Goal: Task Accomplishment & Management: Manage account settings

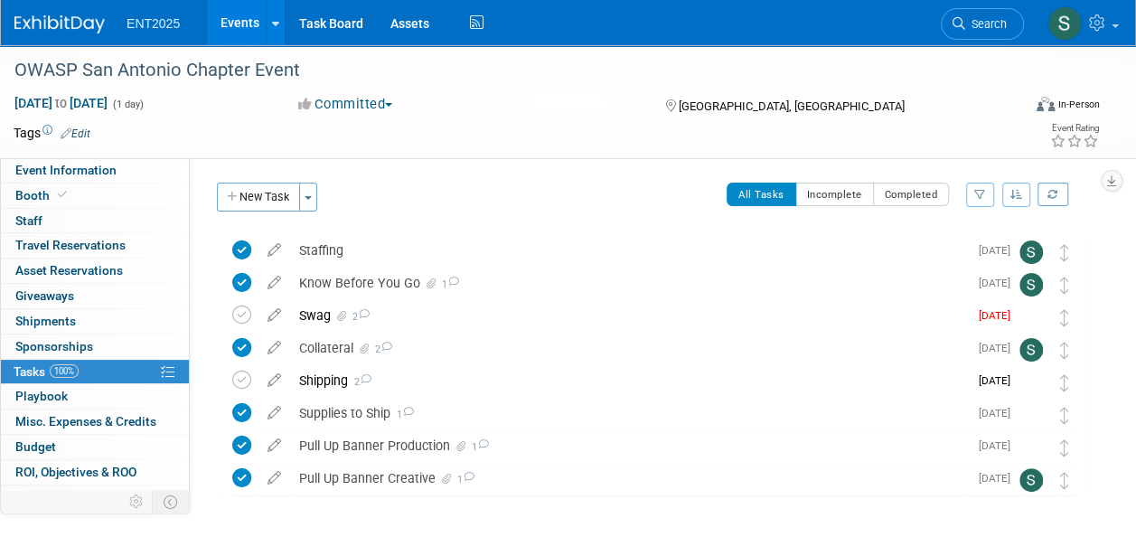
click at [249, 19] on link "Events" at bounding box center [240, 22] width 66 height 45
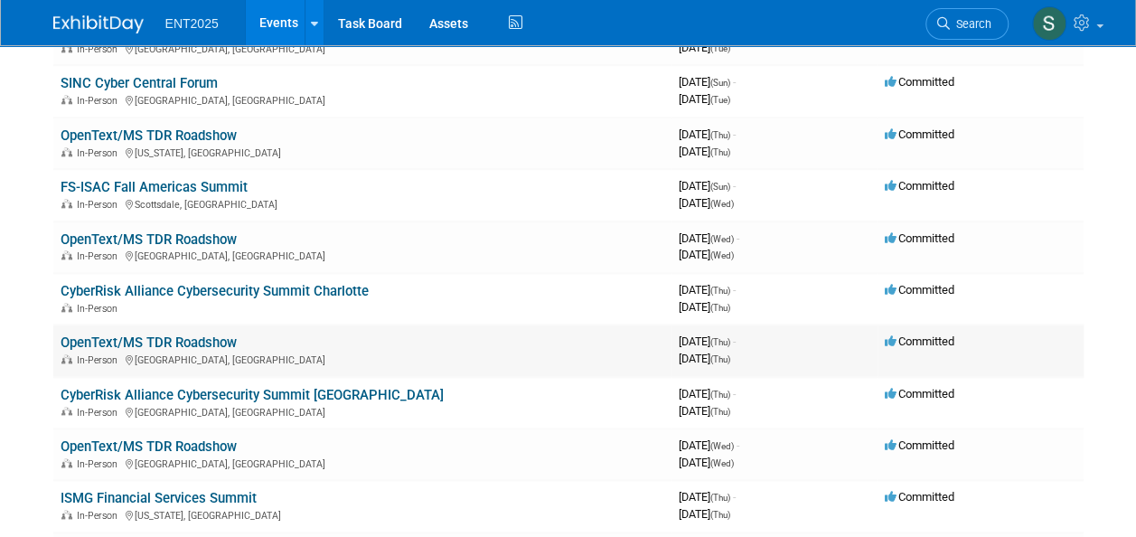
scroll to position [911, 0]
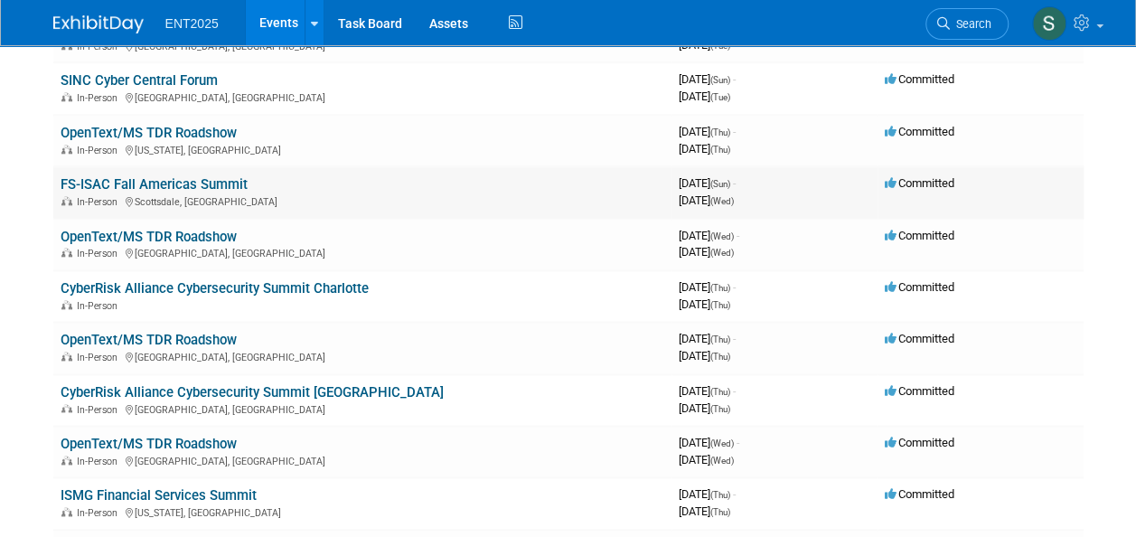
click at [130, 186] on link "FS-ISAC Fall Americas Summit" at bounding box center [154, 184] width 187 height 16
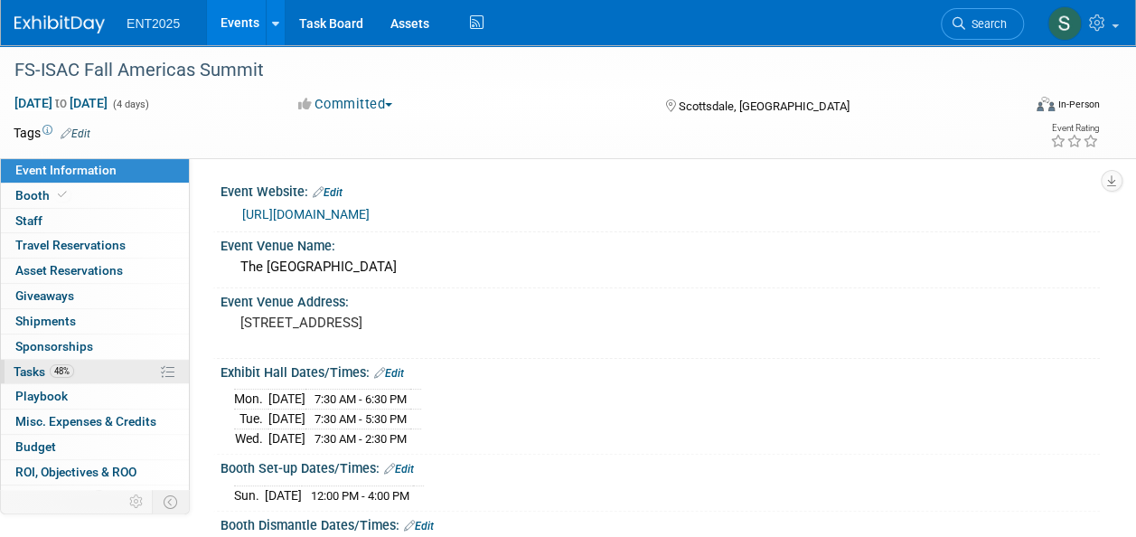
click at [42, 371] on span "Tasks 48%" at bounding box center [44, 371] width 61 height 14
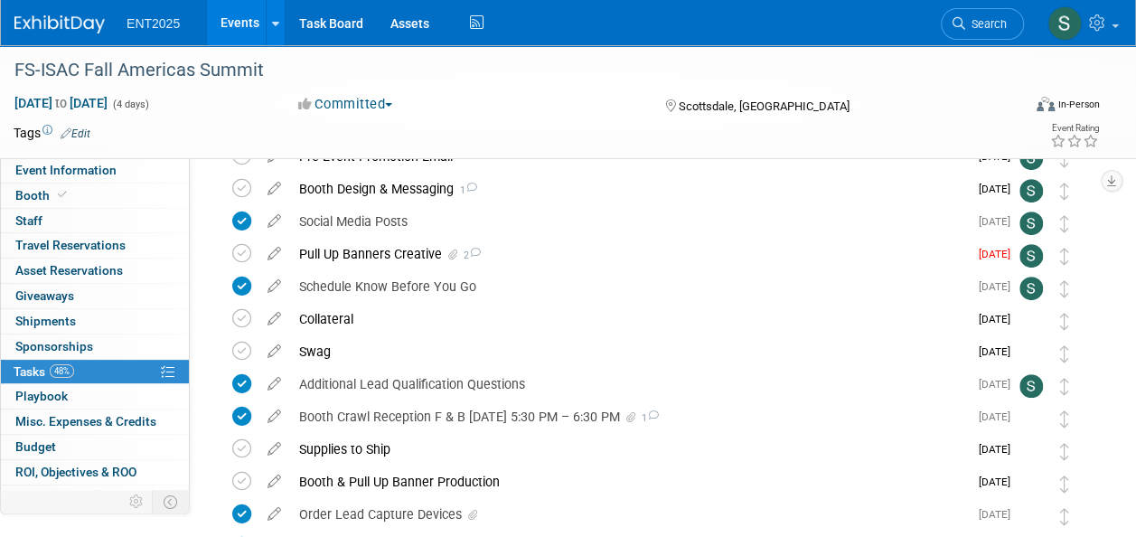
scroll to position [247, 0]
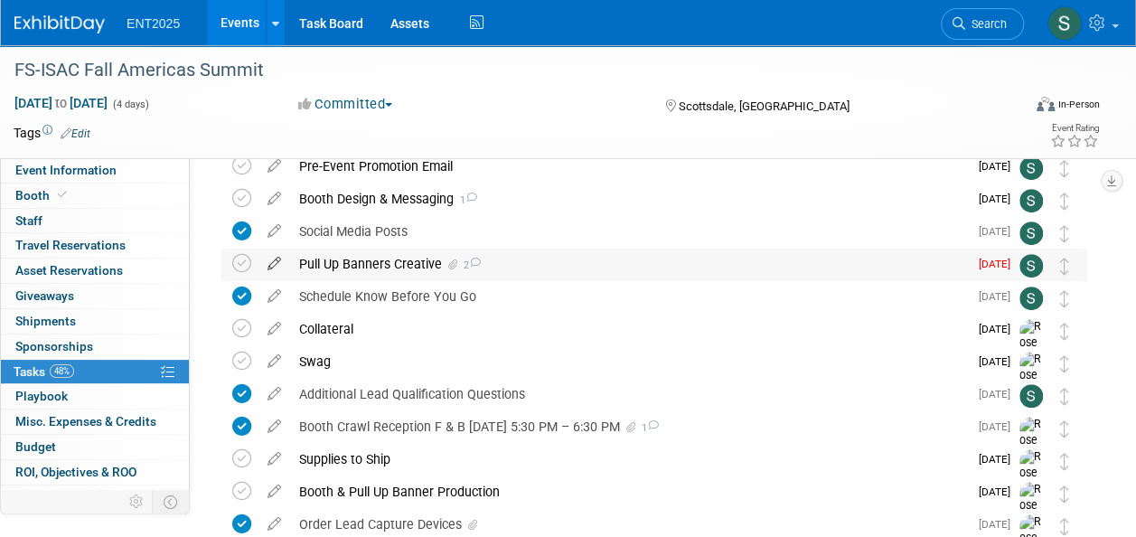
click at [277, 260] on icon at bounding box center [274, 259] width 32 height 23
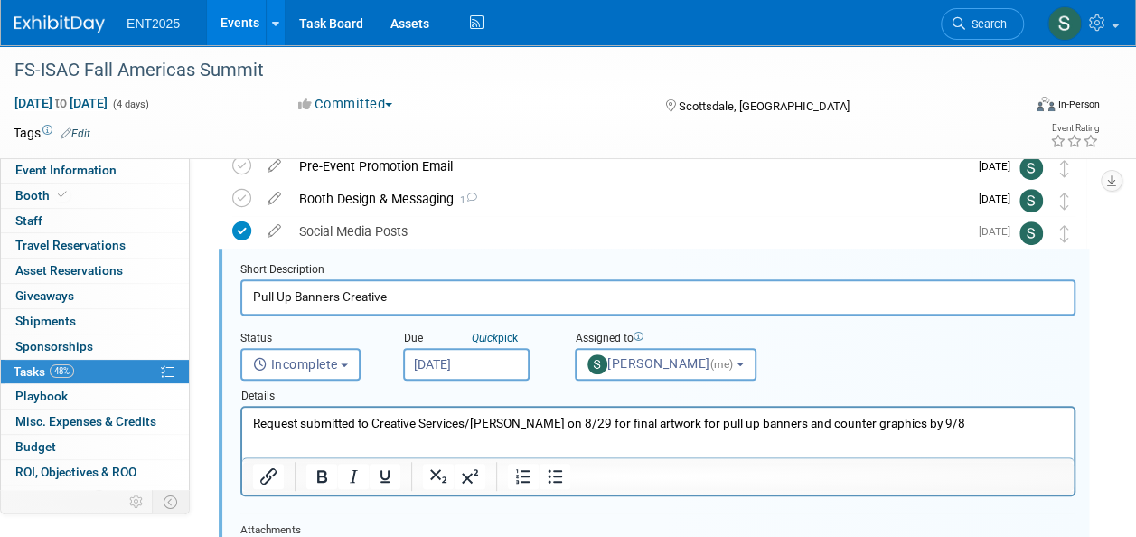
scroll to position [229, 0]
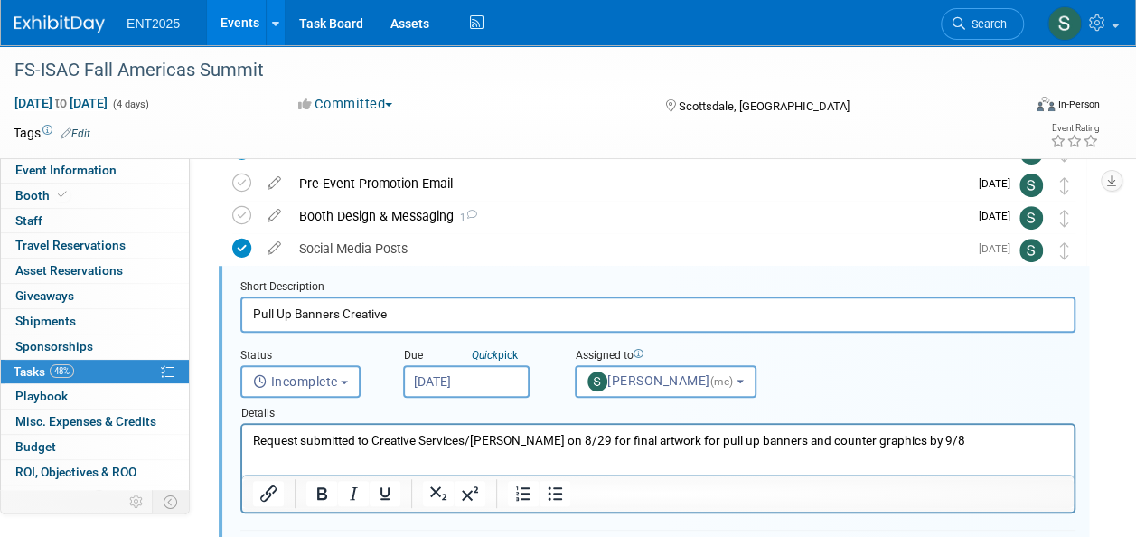
click at [472, 378] on input "Aug 29, 2025" at bounding box center [466, 381] width 126 height 33
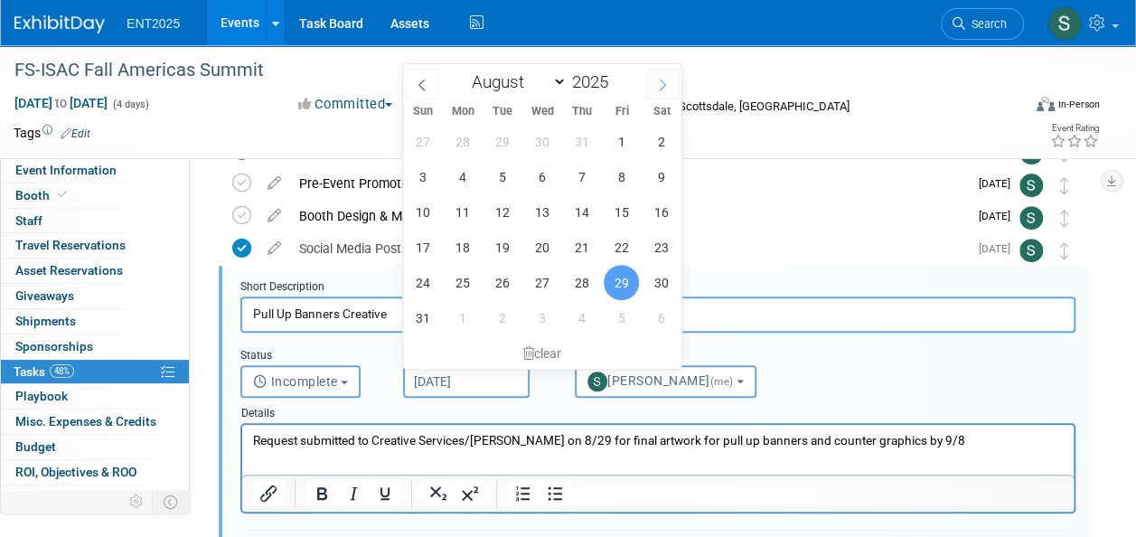
click at [659, 80] on icon at bounding box center [662, 85] width 13 height 13
select select "8"
click at [464, 214] on span "15" at bounding box center [461, 211] width 35 height 35
type input "Sep 15, 2025"
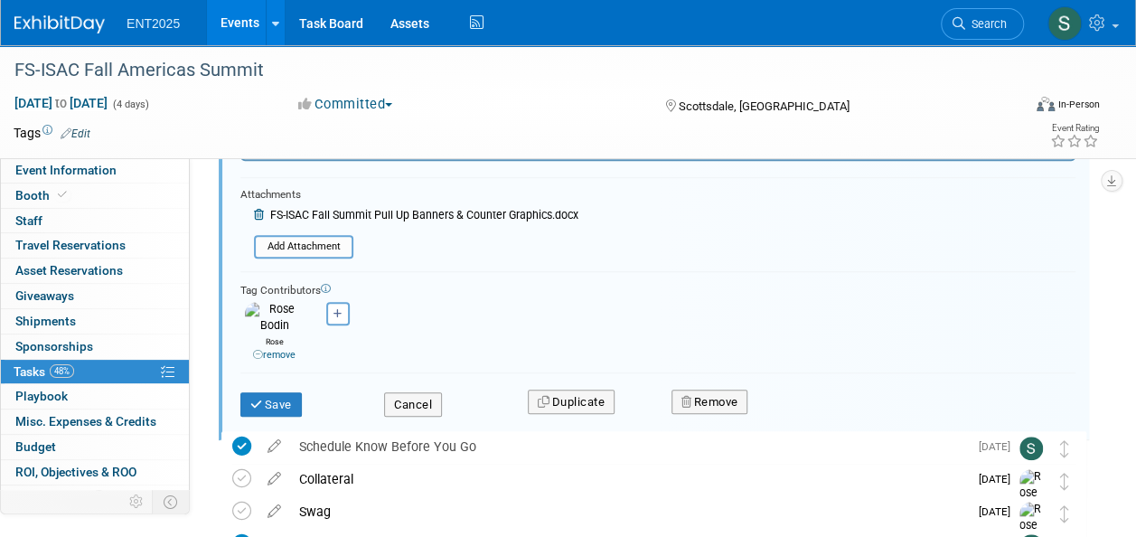
scroll to position [591, 0]
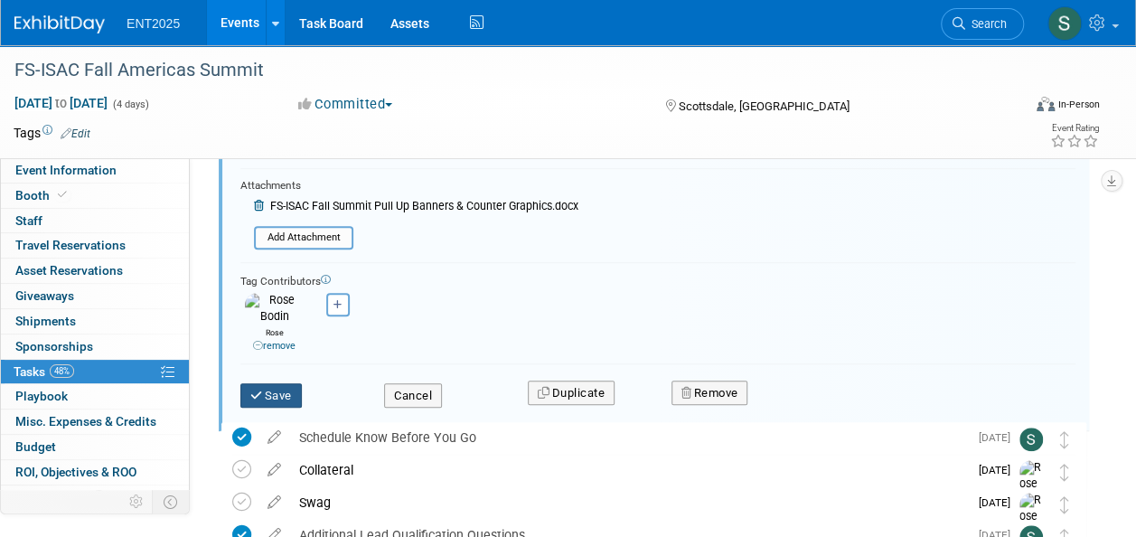
click at [276, 383] on button "Save" at bounding box center [270, 395] width 61 height 25
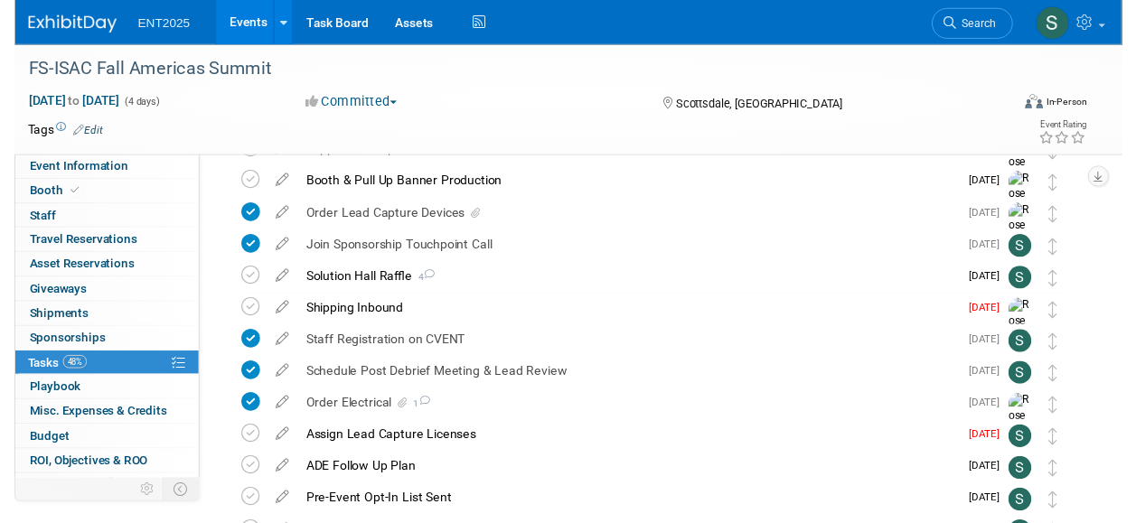
scroll to position [579, 0]
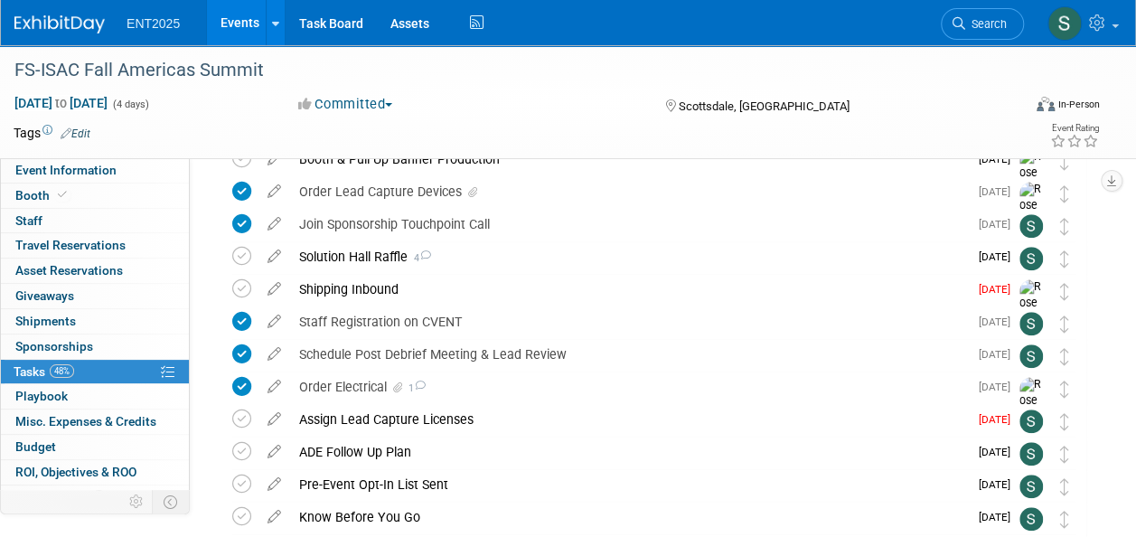
click at [272, 417] on icon at bounding box center [274, 415] width 32 height 23
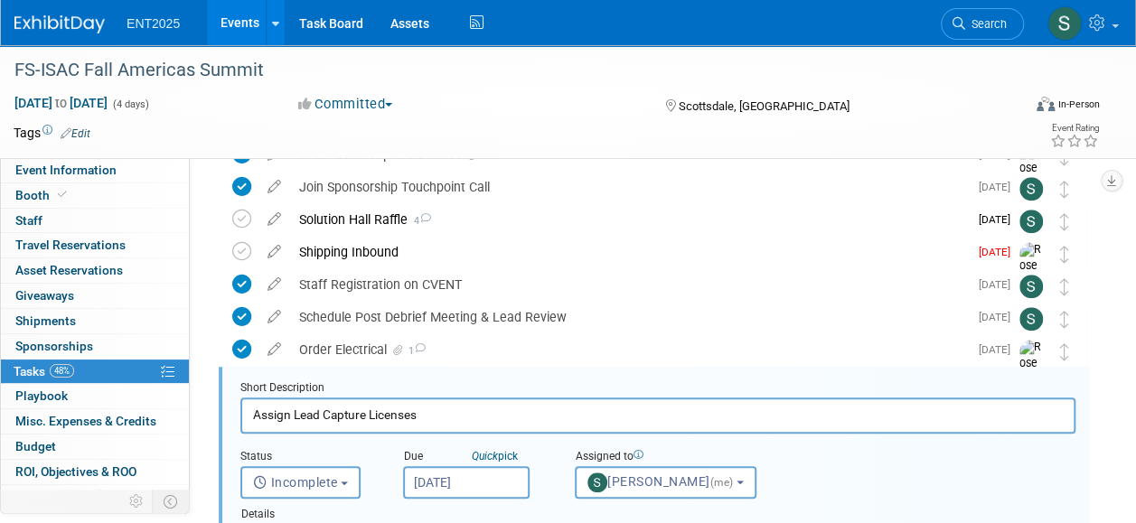
scroll to position [717, 0]
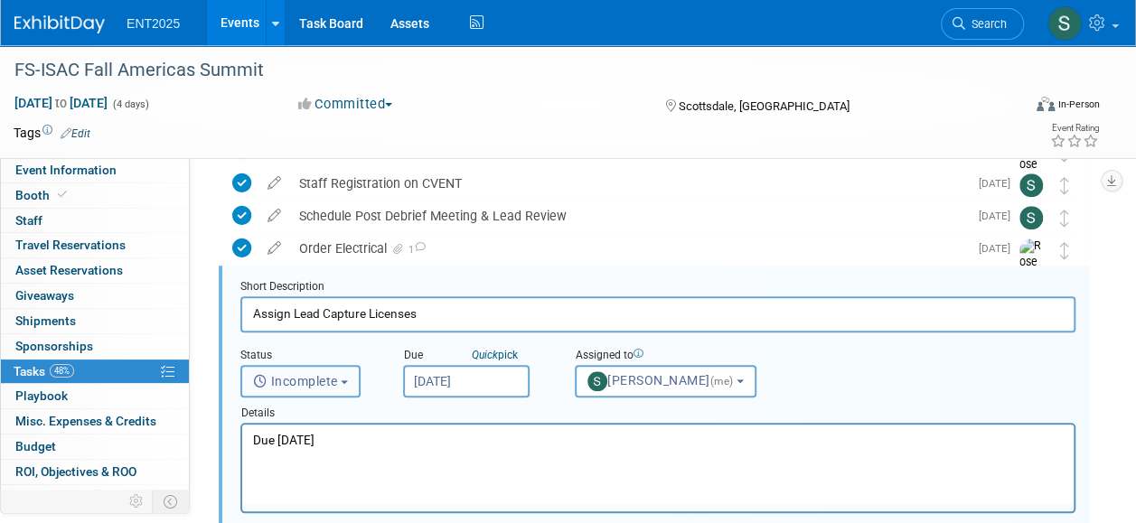
click at [310, 379] on span "Incomplete" at bounding box center [295, 381] width 85 height 14
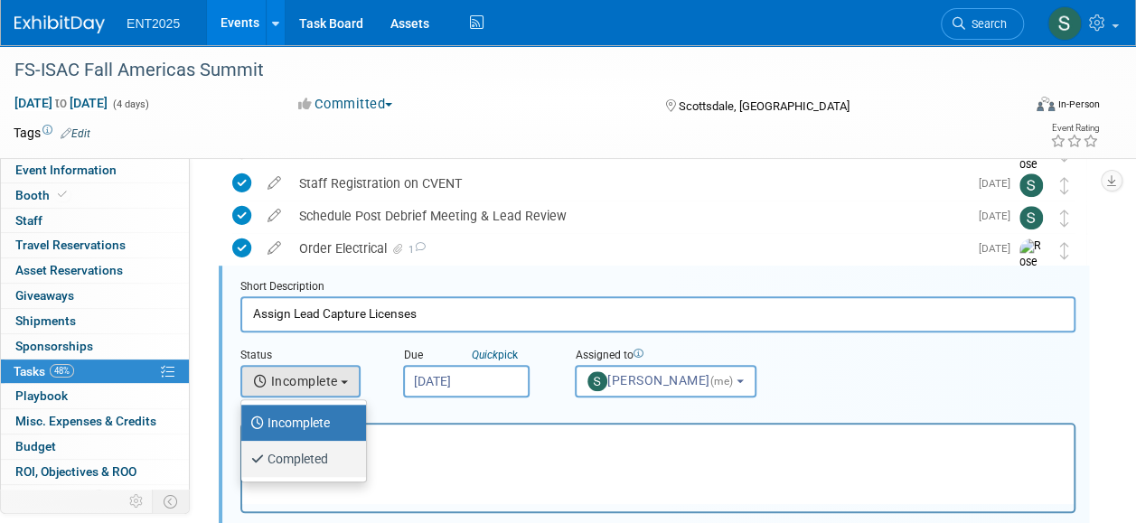
click at [315, 463] on label "Completed" at bounding box center [299, 458] width 98 height 29
click at [244, 463] on input "Completed" at bounding box center [238, 457] width 12 height 12
select select "3"
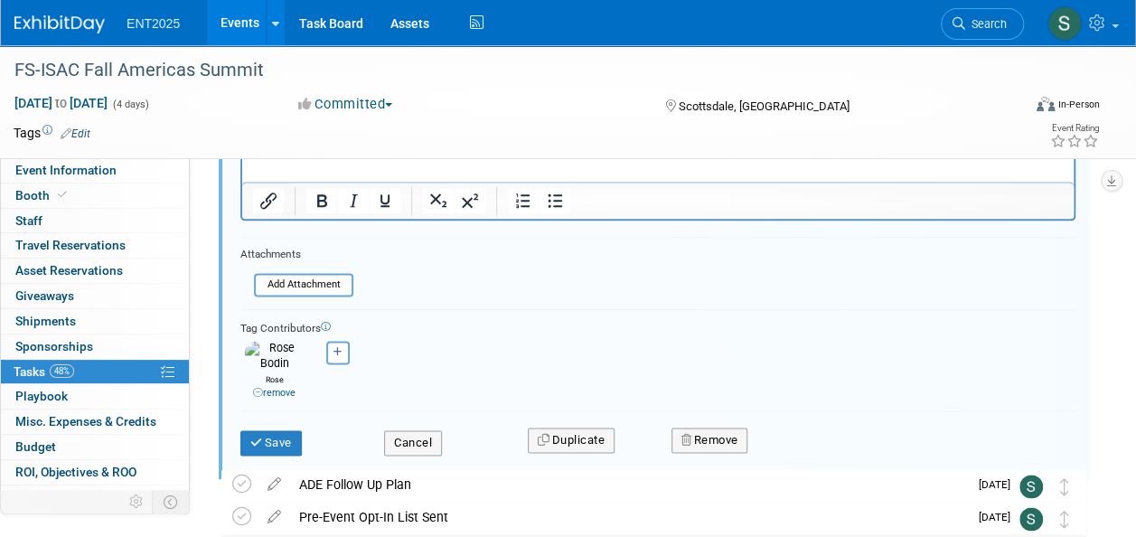
scroll to position [1048, 0]
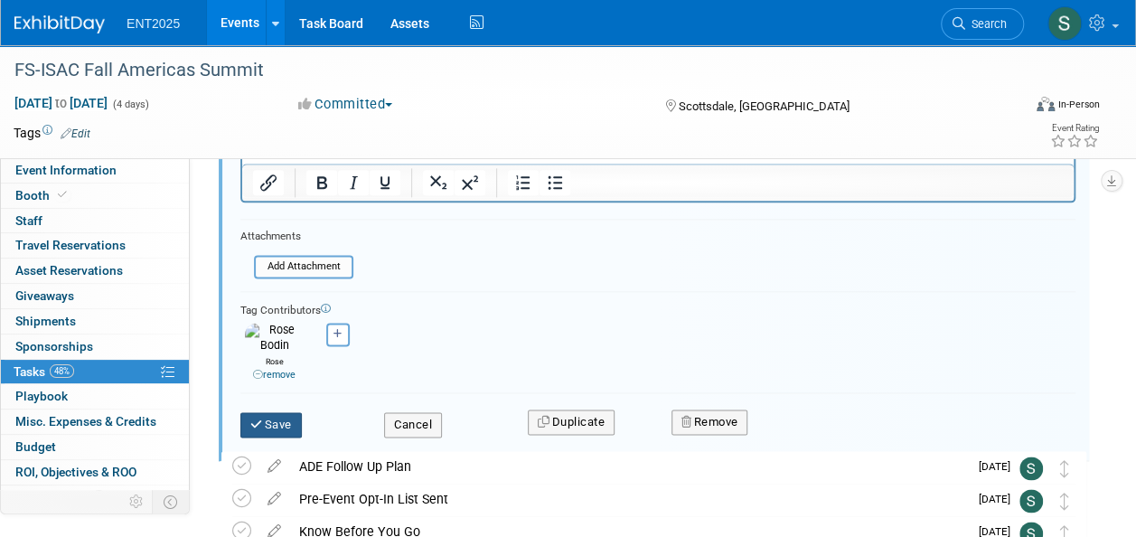
click at [269, 412] on button "Save" at bounding box center [270, 424] width 61 height 25
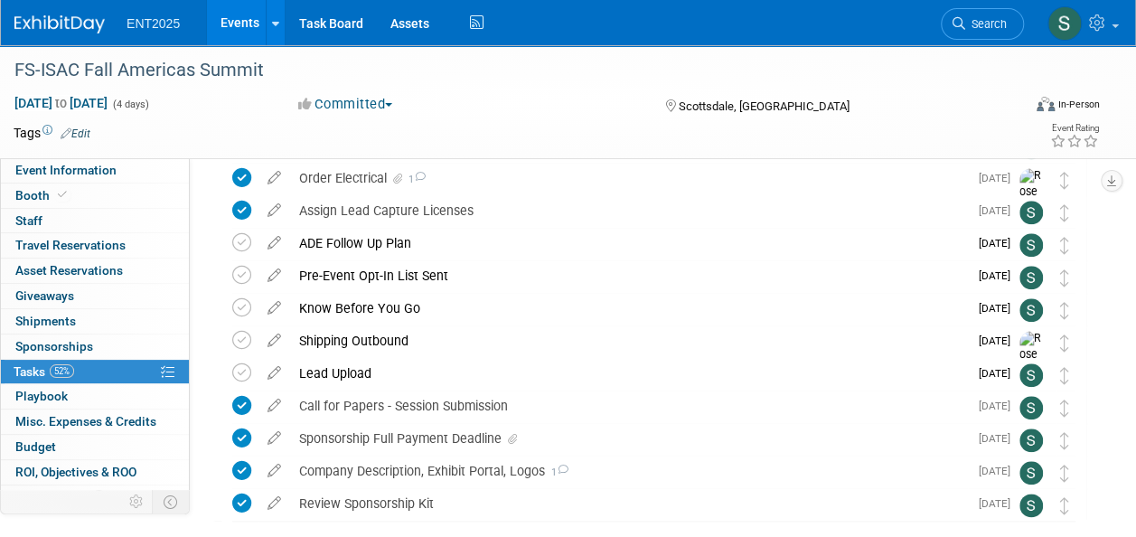
scroll to position [781, 0]
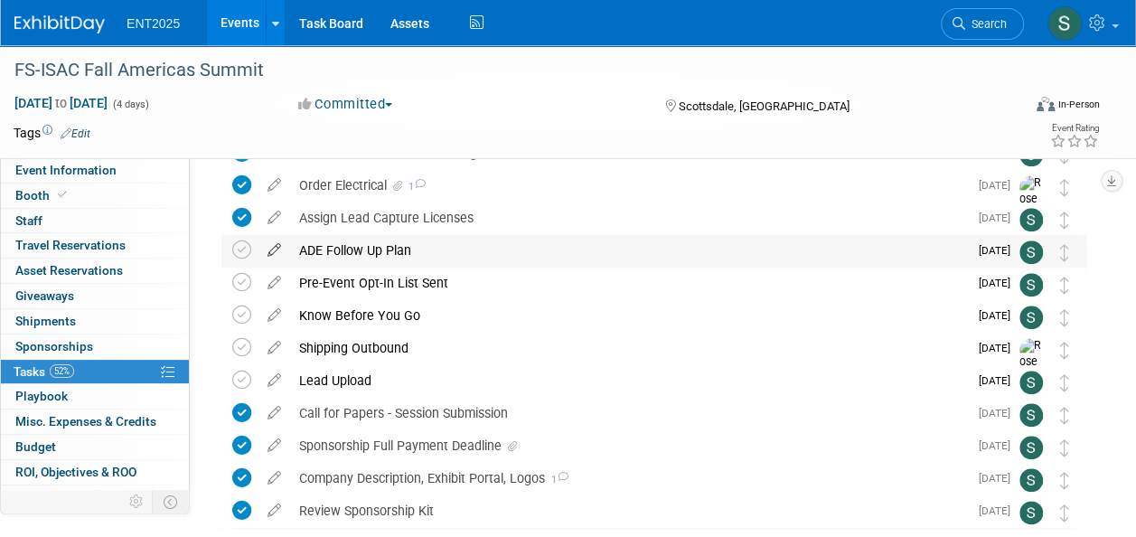
click at [270, 249] on icon at bounding box center [274, 246] width 32 height 23
select select "8"
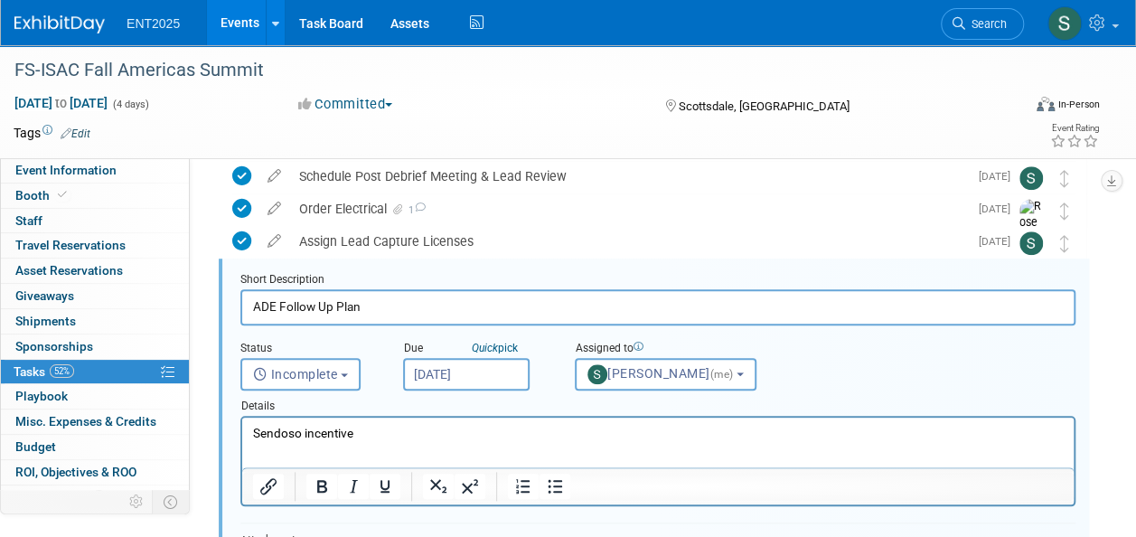
scroll to position [750, 0]
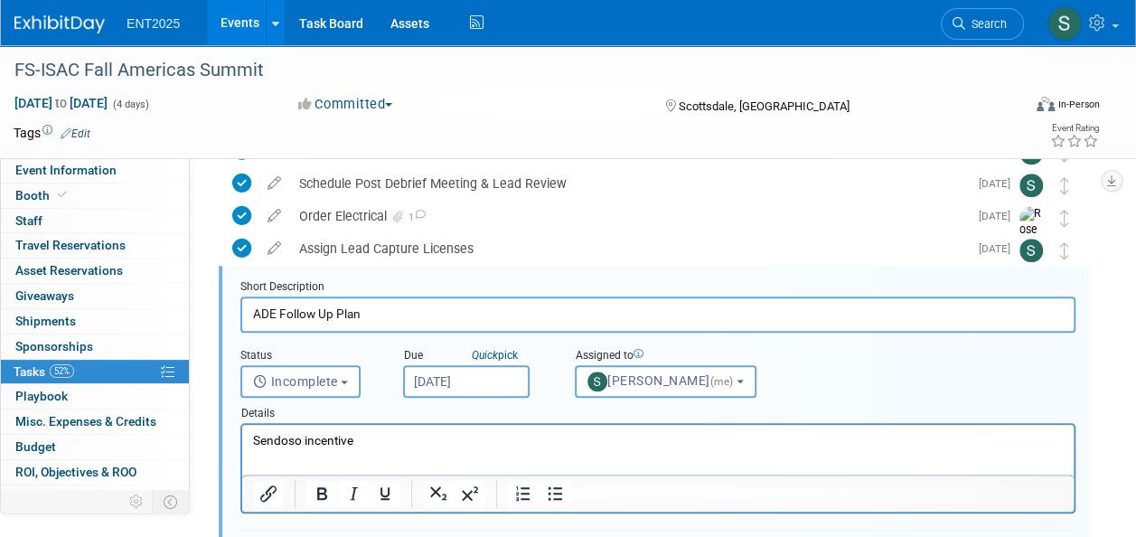
click at [501, 378] on input "Sep 16, 2025" at bounding box center [466, 381] width 126 height 33
click at [844, 371] on div "Status <i class="far fa-clock" style="padding: 6px 4px 6px 1px;"></i> Incomplet…" at bounding box center [658, 364] width 862 height 65
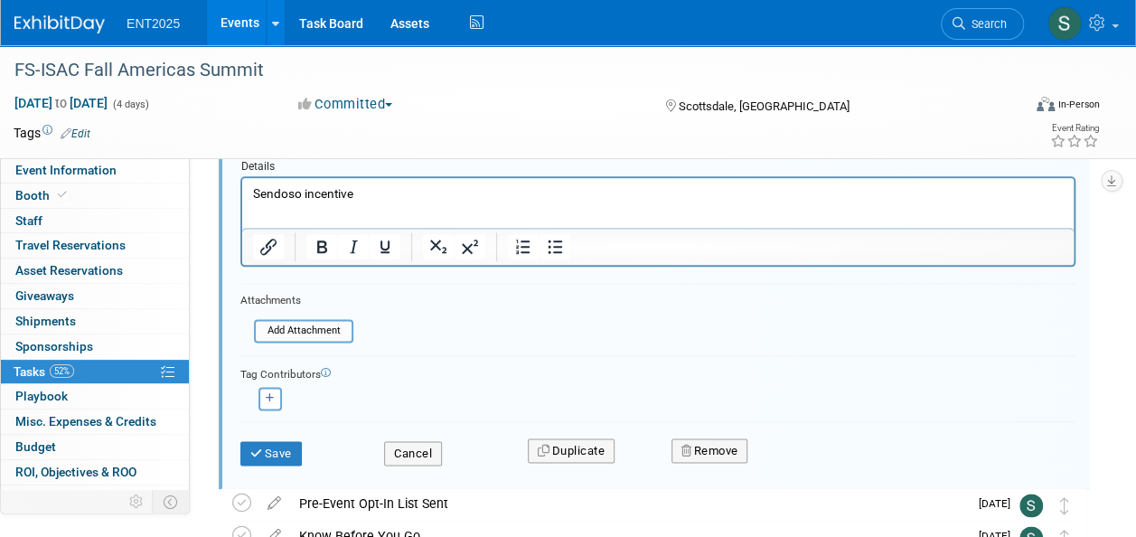
scroll to position [994, 0]
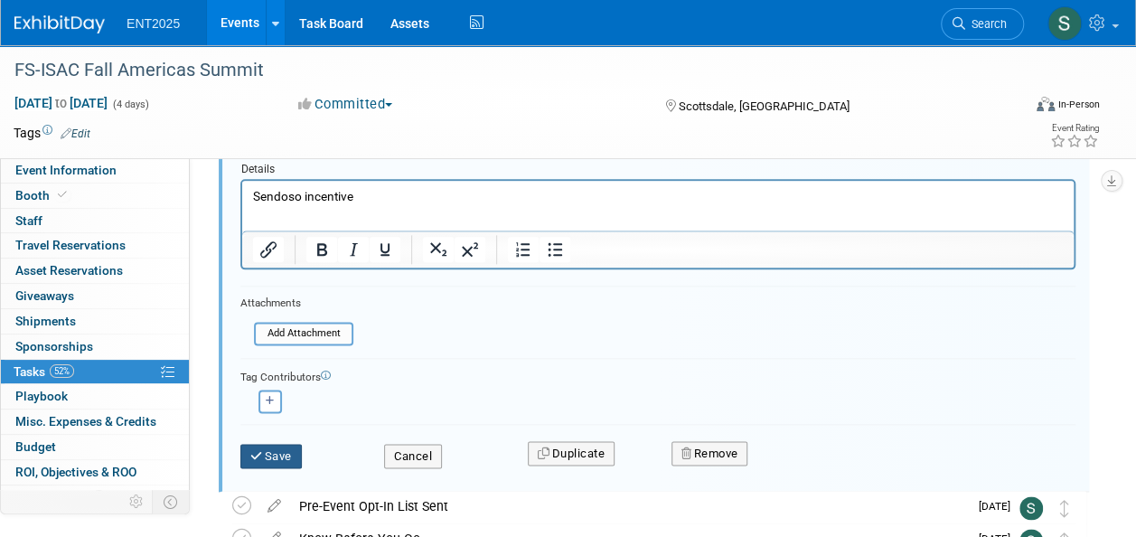
click at [264, 455] on button "Save" at bounding box center [270, 456] width 61 height 25
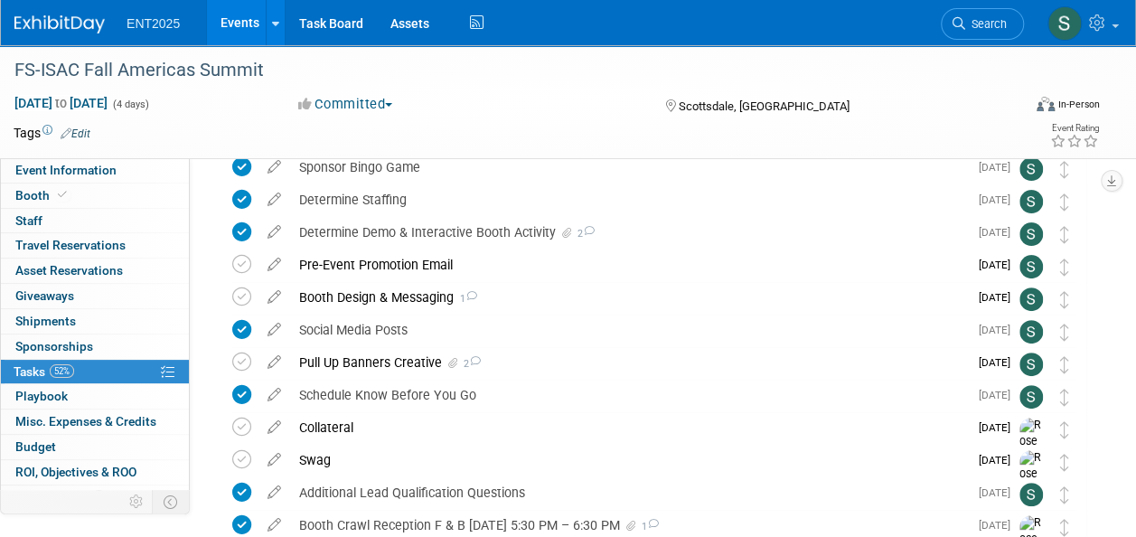
scroll to position [59, 0]
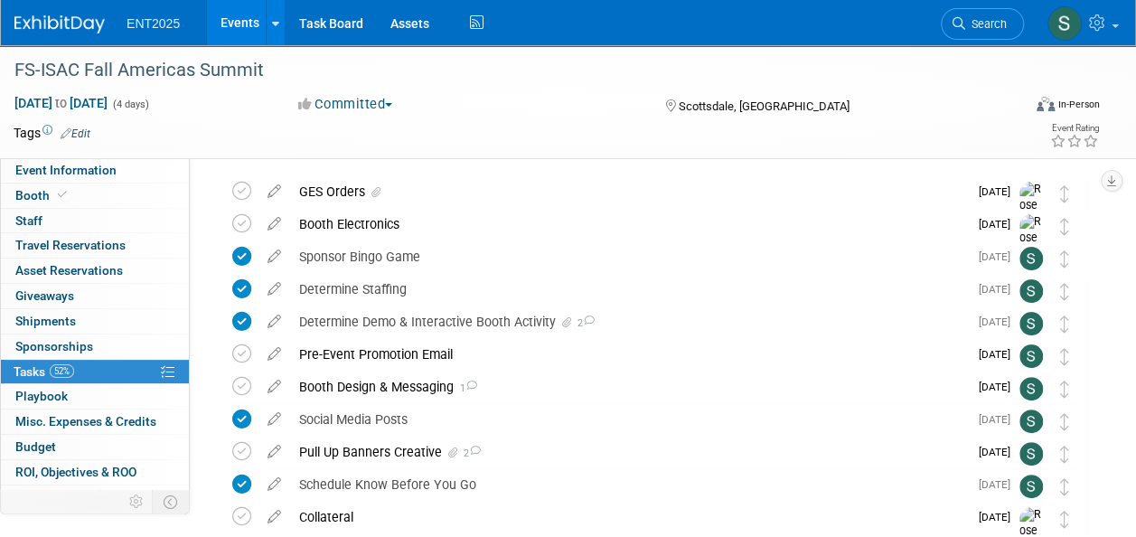
click at [229, 35] on link "Events" at bounding box center [240, 22] width 66 height 45
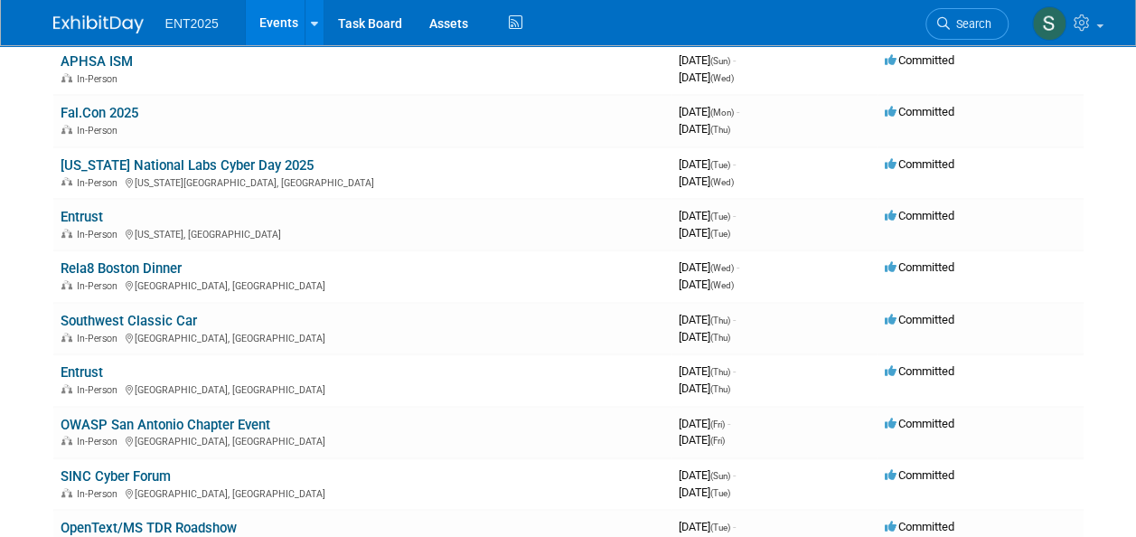
scroll to position [313, 0]
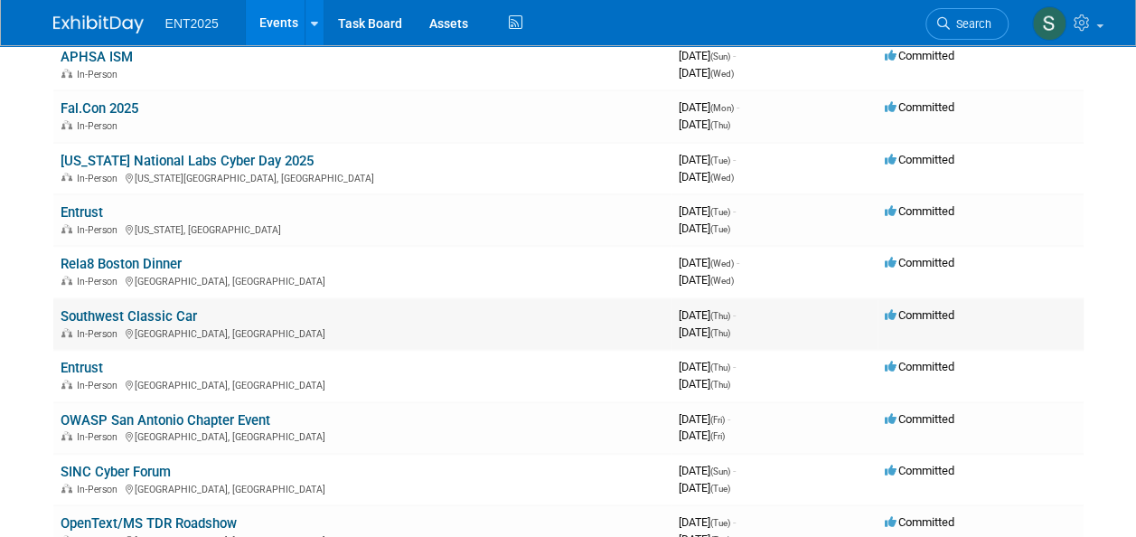
click at [126, 318] on link "Southwest Classic Car" at bounding box center [129, 316] width 136 height 16
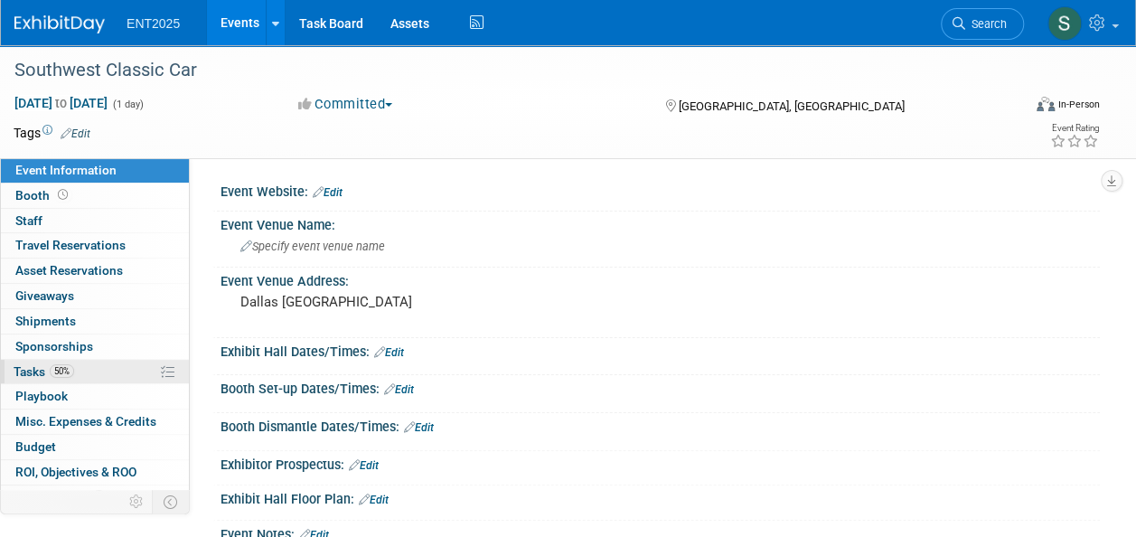
click at [33, 373] on span "Tasks 50%" at bounding box center [44, 371] width 61 height 14
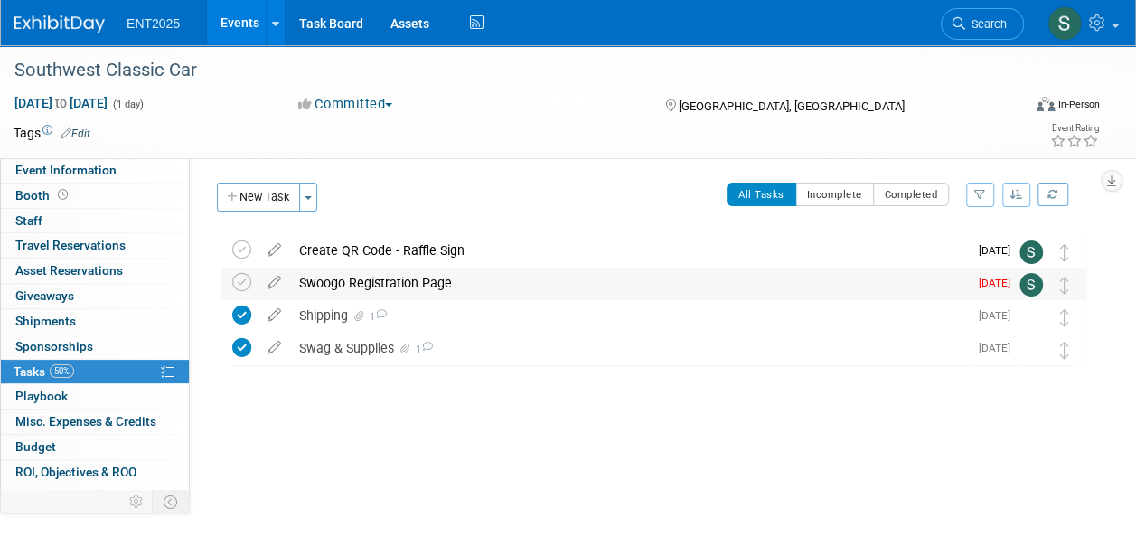
click at [360, 279] on div "Swoogo Registration Page" at bounding box center [629, 282] width 678 height 31
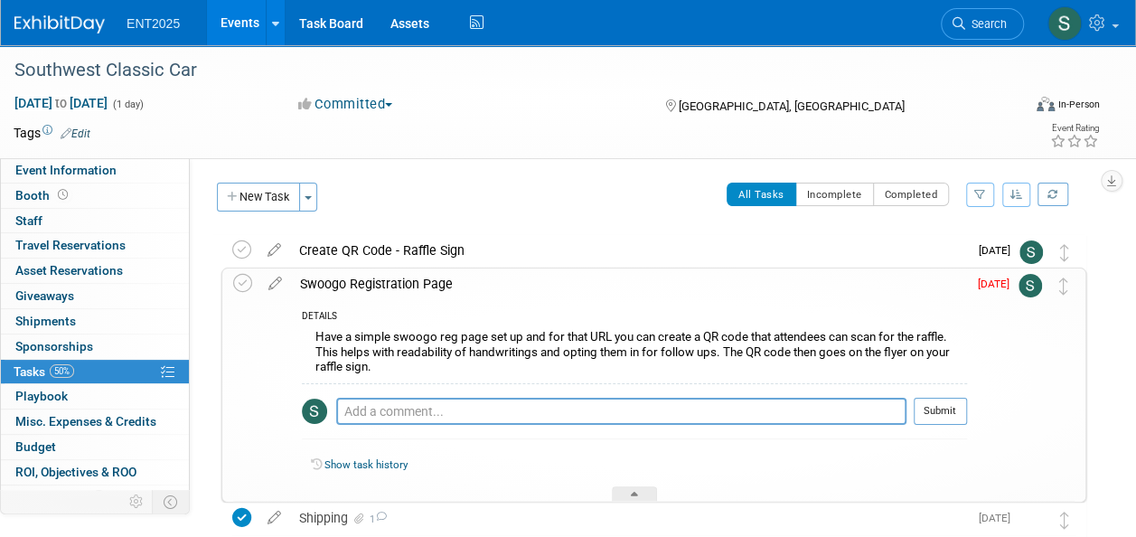
click at [271, 282] on icon at bounding box center [275, 279] width 32 height 23
select select "8"
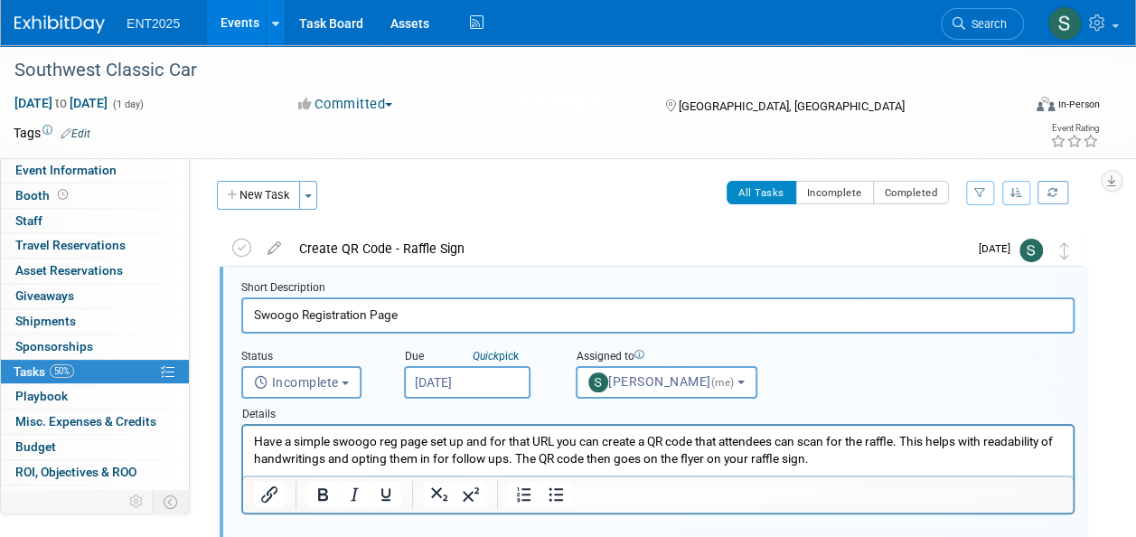
scroll to position [3, 0]
click at [449, 376] on input "[DATE]" at bounding box center [467, 381] width 126 height 33
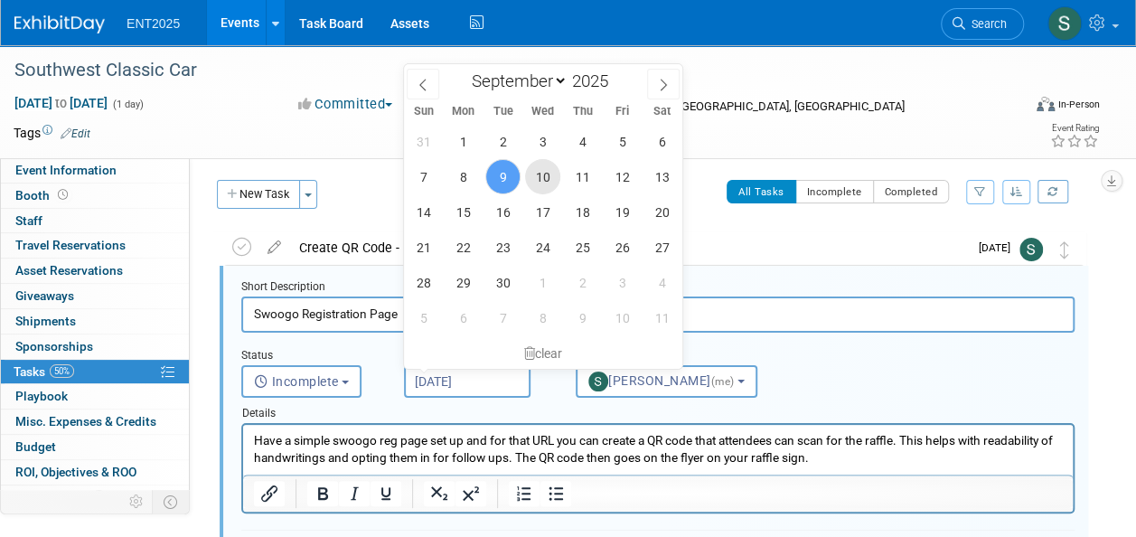
click at [541, 181] on span "10" at bounding box center [542, 176] width 35 height 35
type input "Sep 10, 2025"
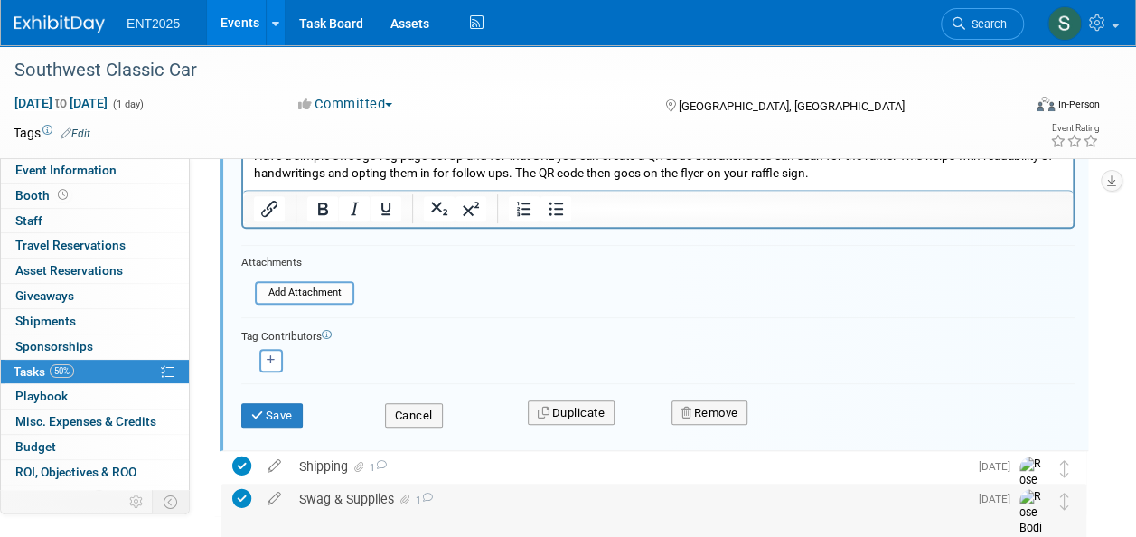
scroll to position [308, 0]
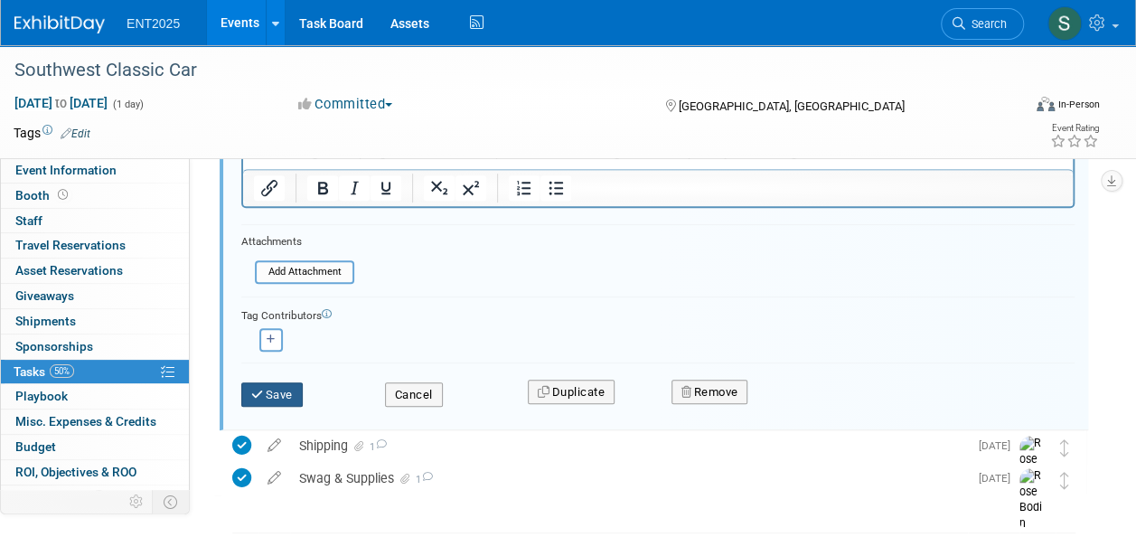
click at [286, 393] on button "Save" at bounding box center [271, 394] width 61 height 25
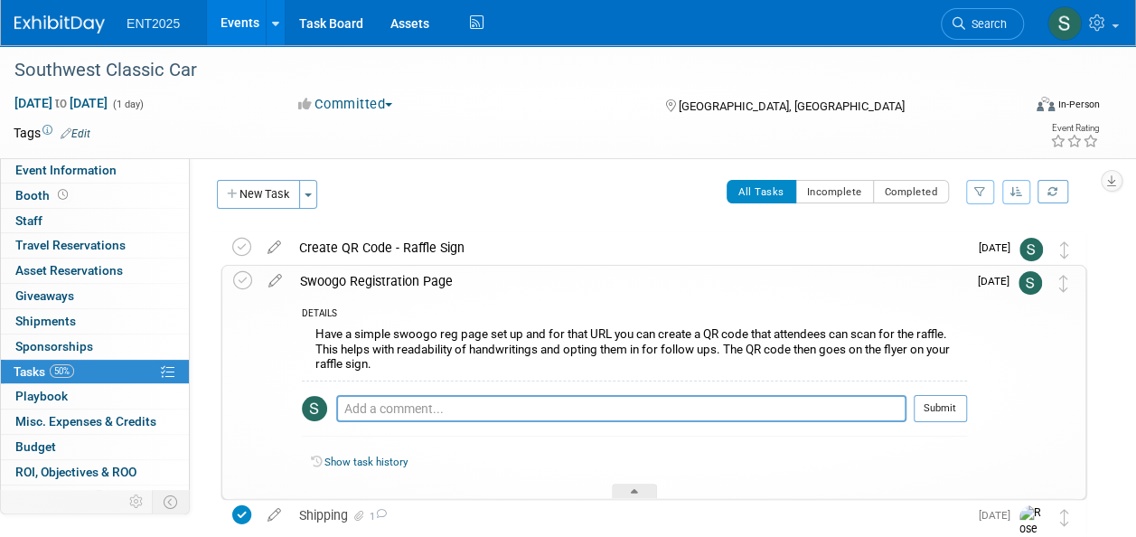
scroll to position [0, 0]
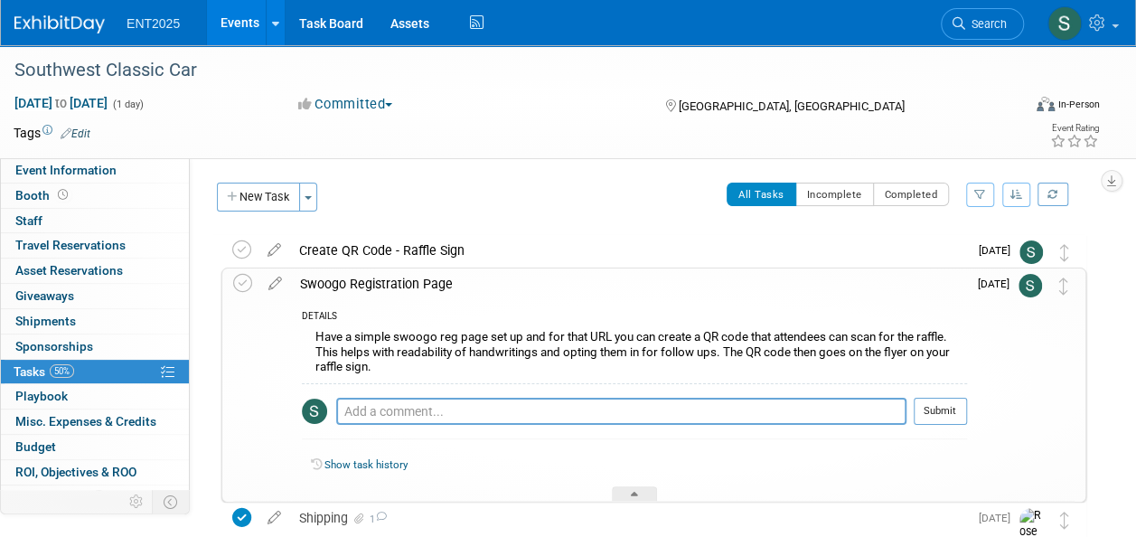
click at [409, 284] on div "Swoogo Registration Page" at bounding box center [629, 283] width 676 height 31
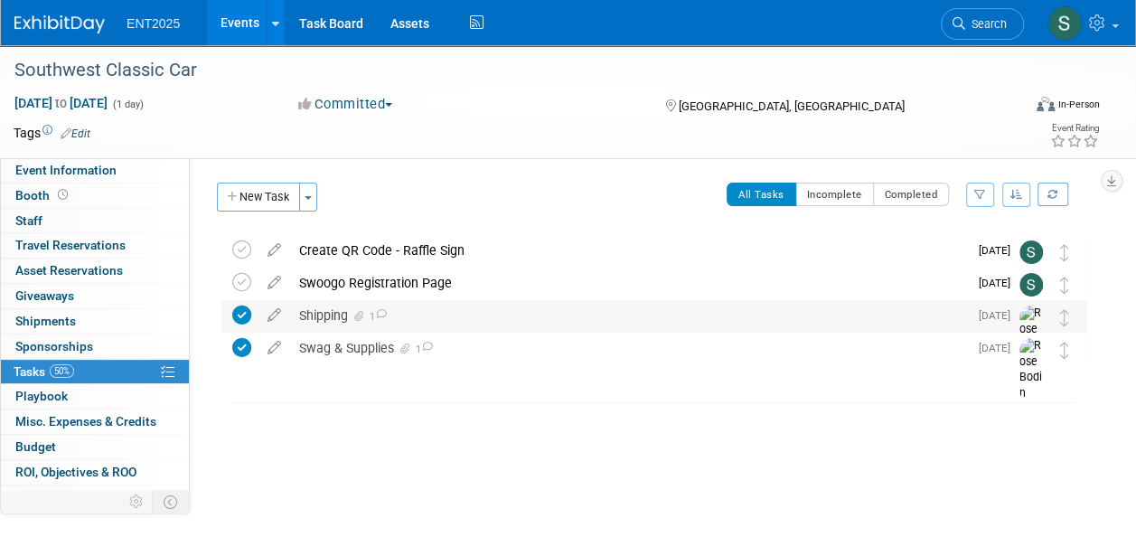
click at [329, 315] on div "Shipping 1" at bounding box center [629, 315] width 678 height 31
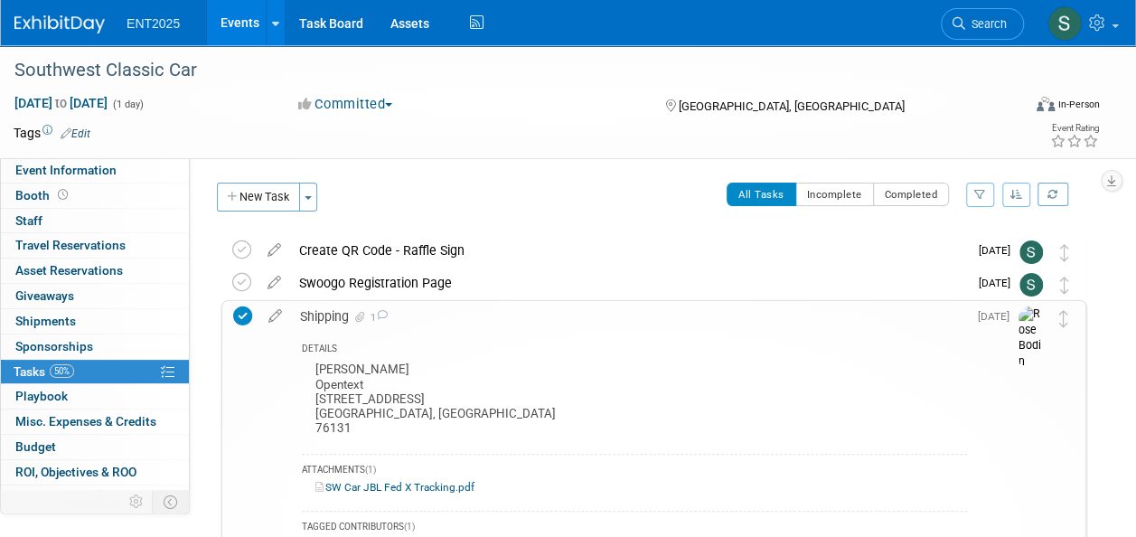
click at [336, 318] on div "Shipping 1" at bounding box center [629, 316] width 676 height 31
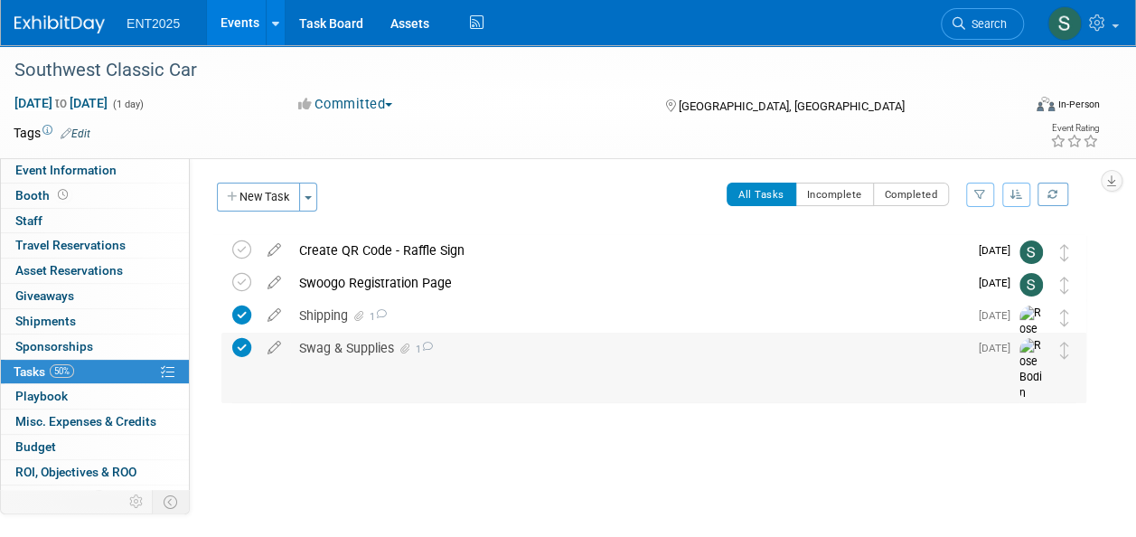
click at [347, 349] on div "Swag & Supplies 1" at bounding box center [629, 347] width 678 height 31
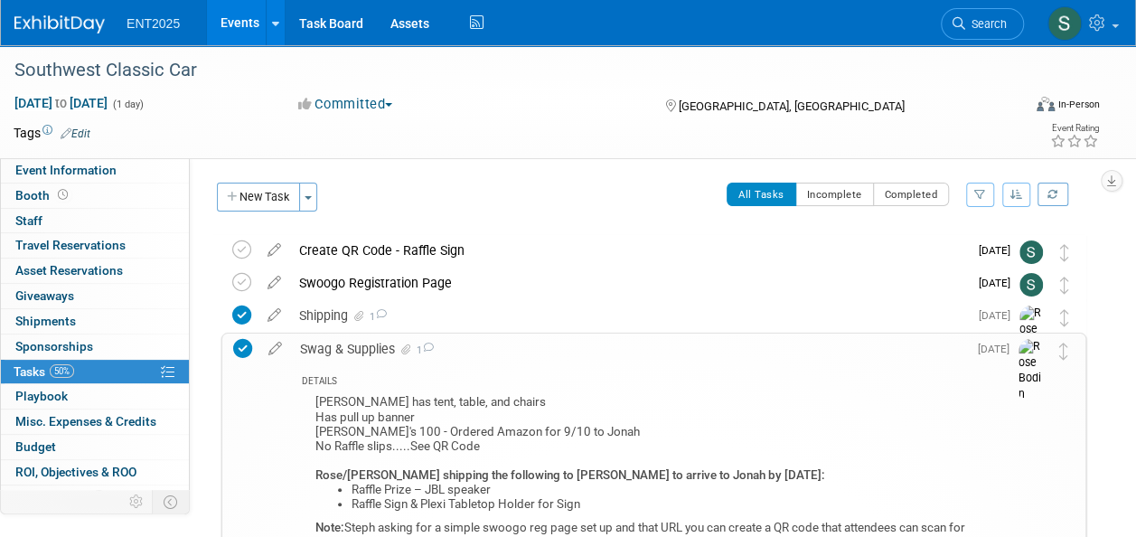
click at [358, 349] on div "Swag & Supplies 1" at bounding box center [629, 348] width 676 height 31
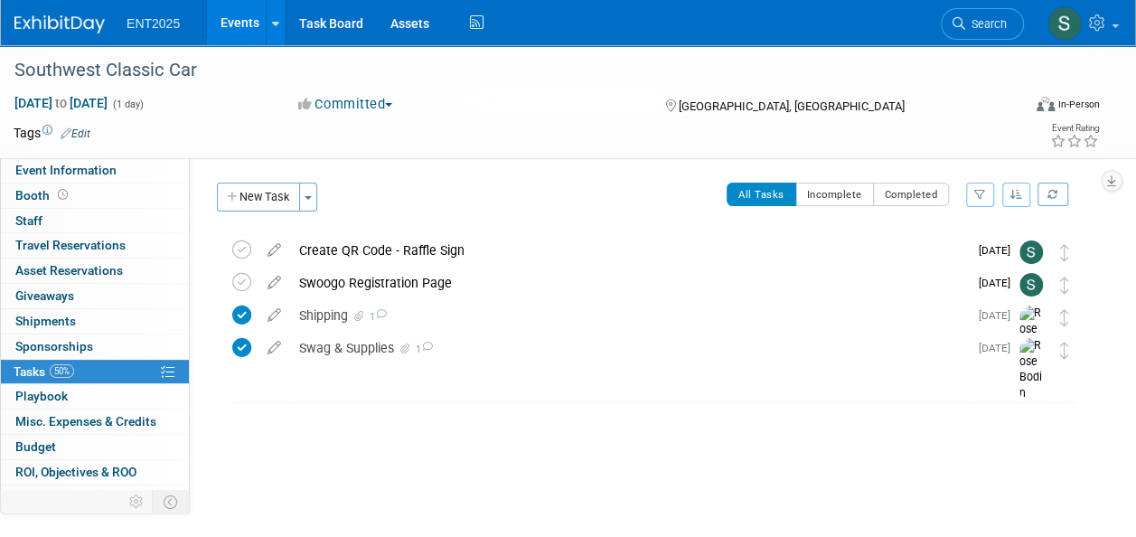
click at [245, 23] on link "Events" at bounding box center [240, 22] width 66 height 45
